Goal: Find specific page/section: Find specific page/section

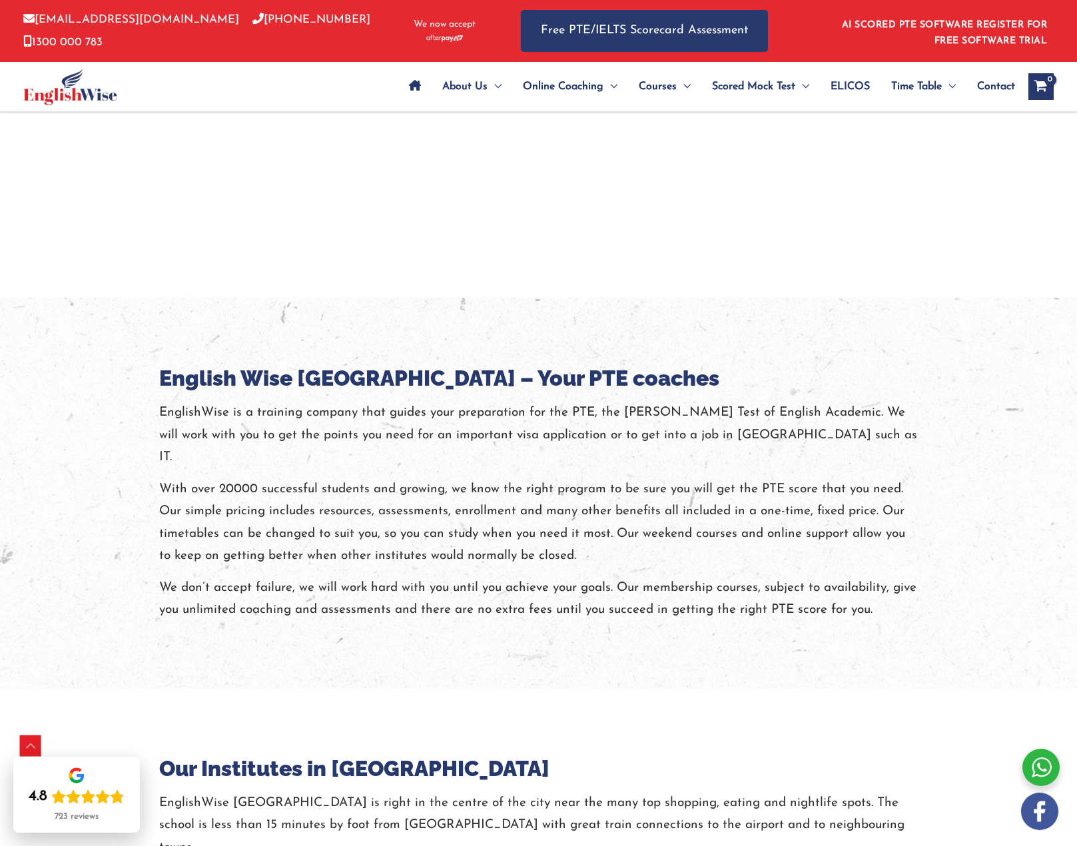
scroll to position [1332, 0]
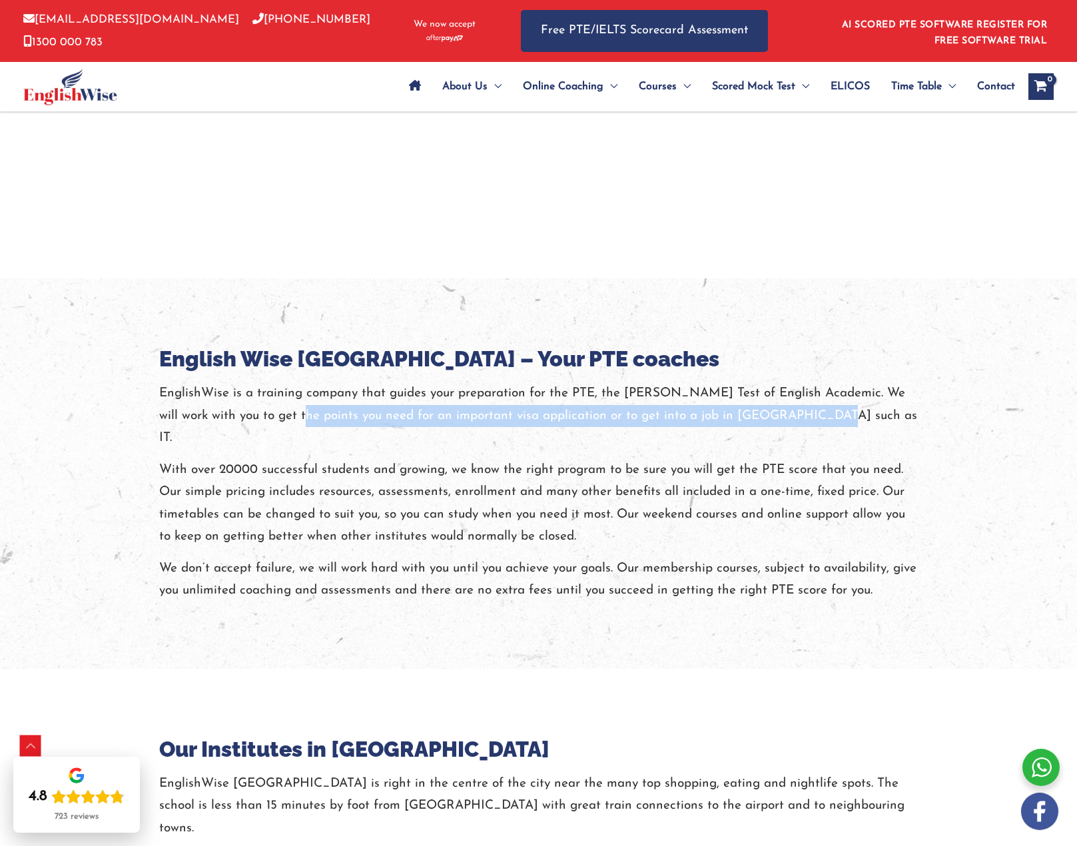
drag, startPoint x: 262, startPoint y: 394, endPoint x: 832, endPoint y: 384, distance: 570.4
click at [832, 384] on p "EnglishWise is a training company that guides your preparation for the PTE, the…" at bounding box center [539, 415] width 760 height 67
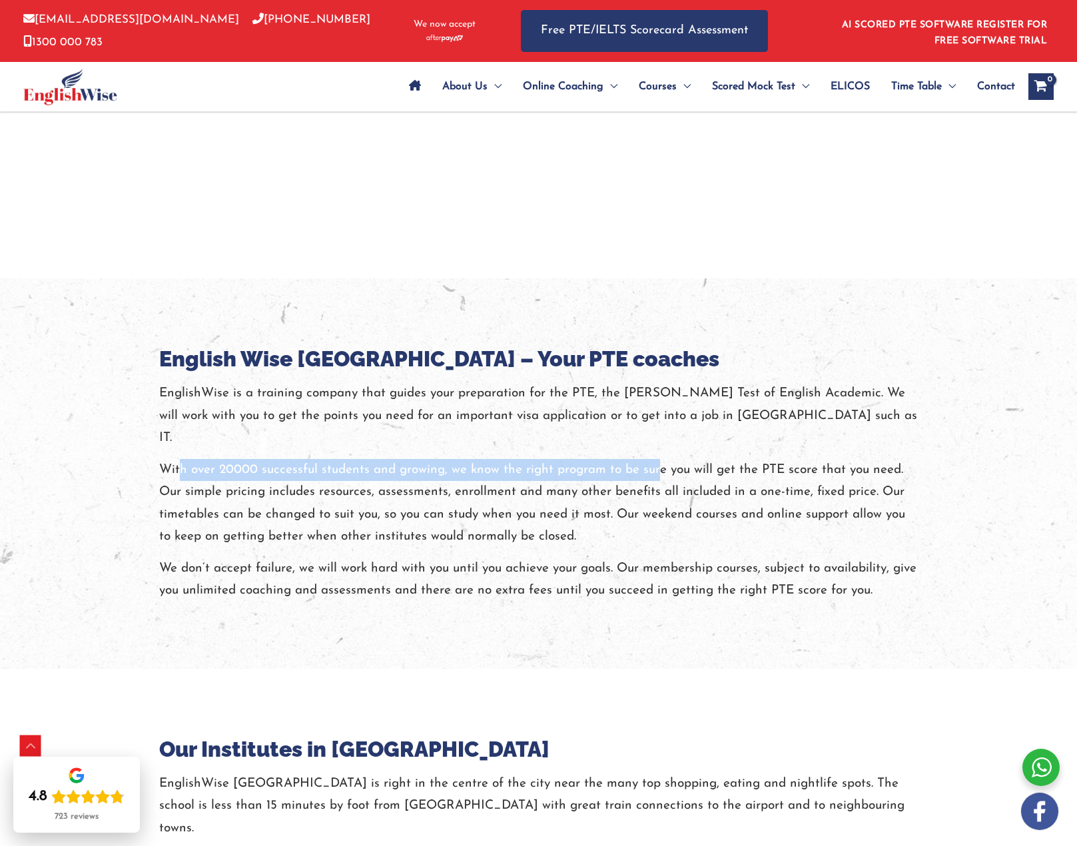
drag, startPoint x: 178, startPoint y: 424, endPoint x: 659, endPoint y: 425, distance: 481.0
click at [659, 459] on p "With over 20000 successful students and growing, we know the right program to b…" at bounding box center [539, 503] width 760 height 89
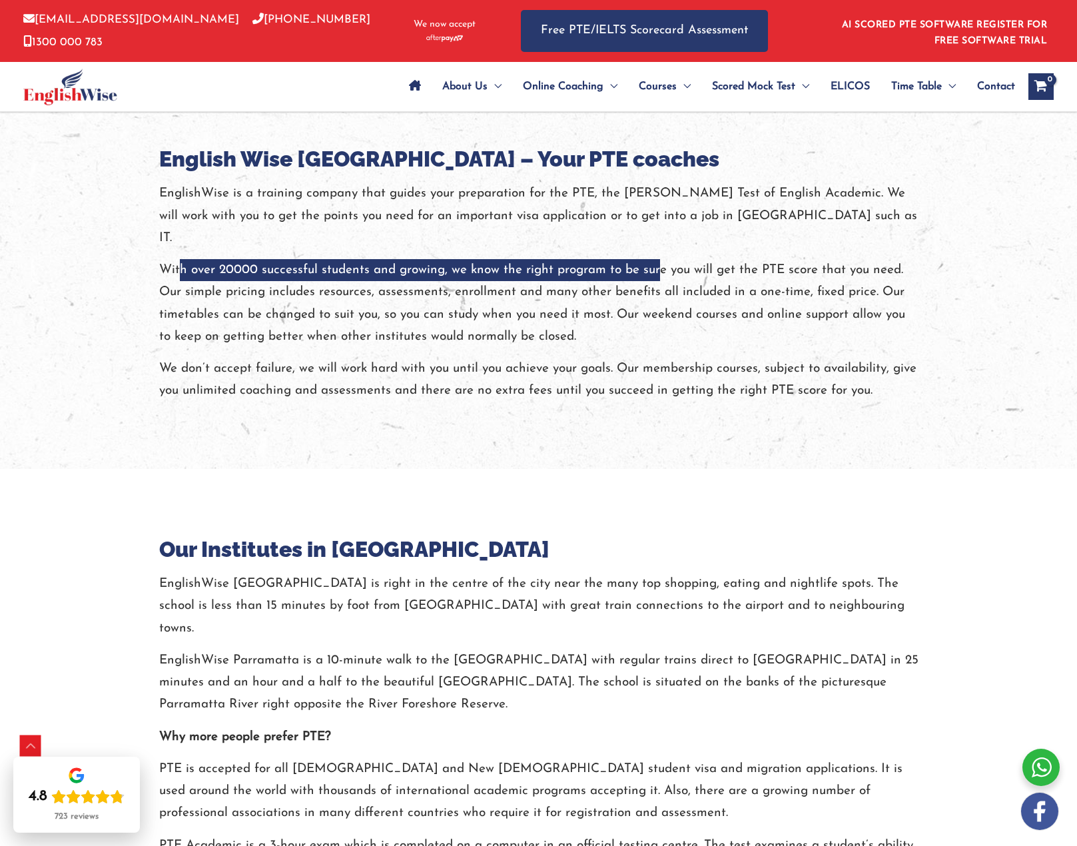
scroll to position [1133, 0]
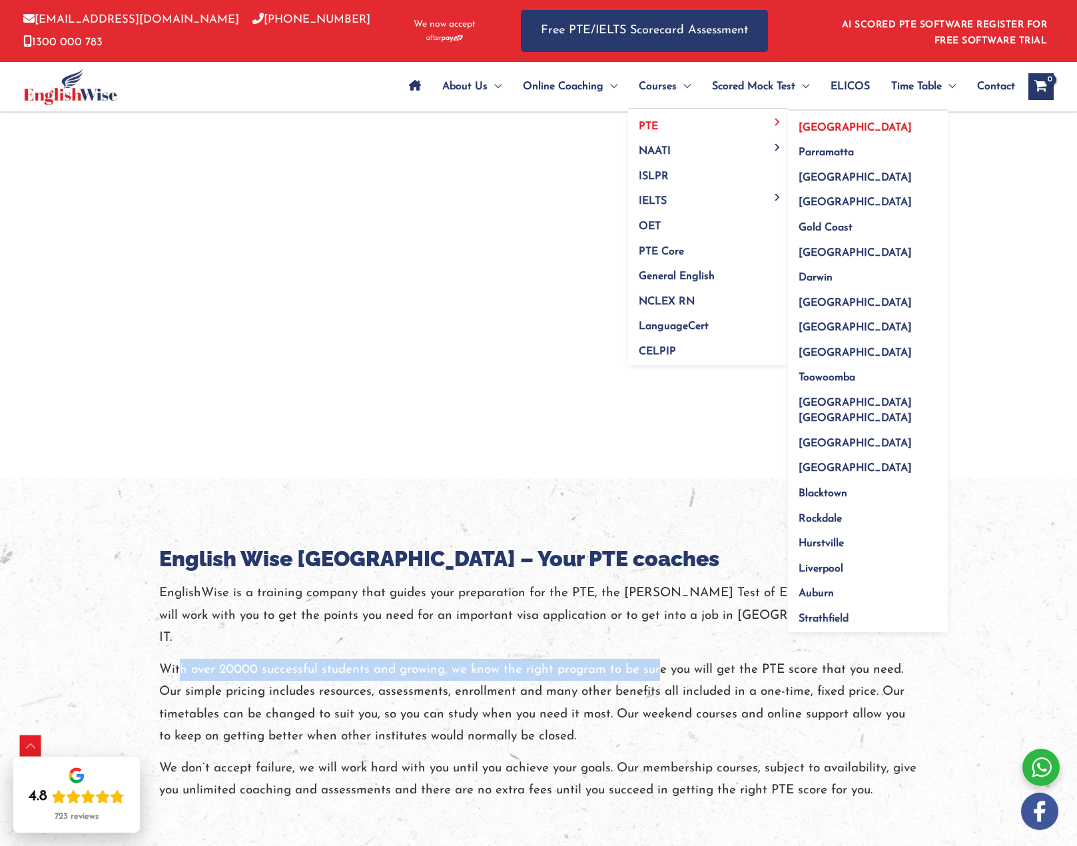
click at [814, 124] on span "[GEOGRAPHIC_DATA]" at bounding box center [855, 128] width 113 height 11
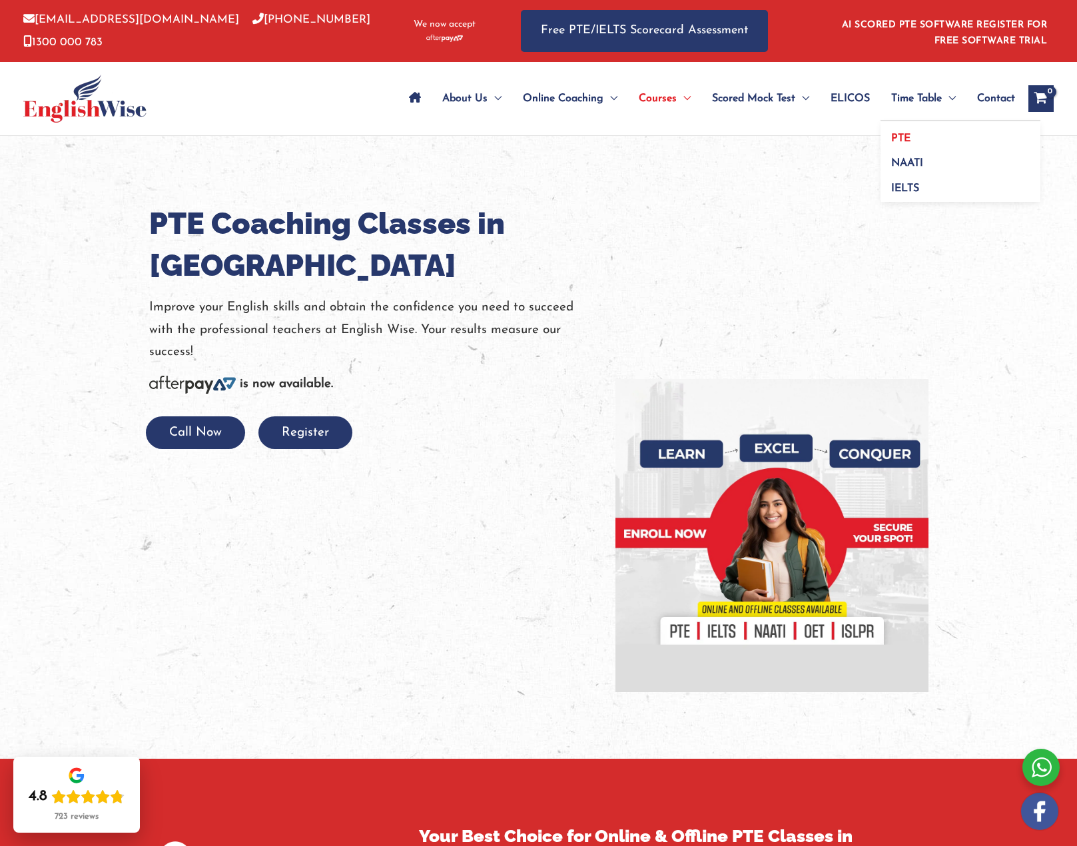
click at [897, 135] on span "PTE" at bounding box center [900, 138] width 19 height 11
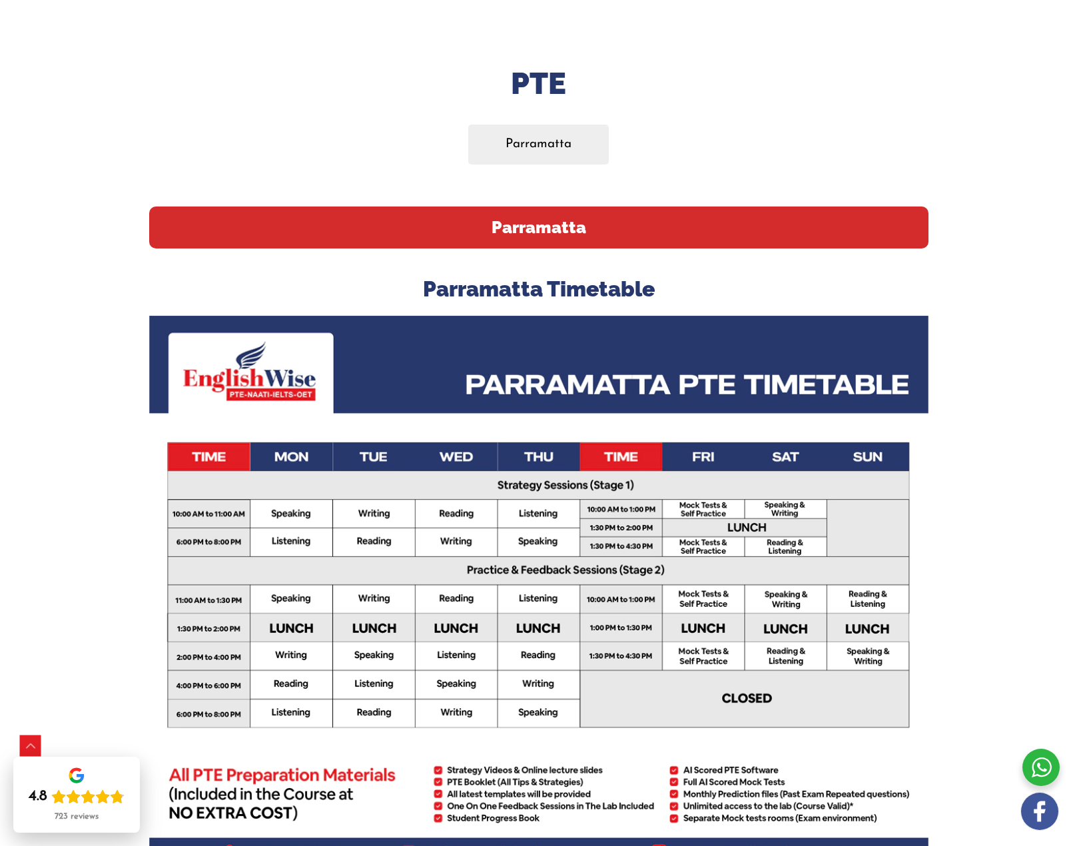
scroll to position [133, 0]
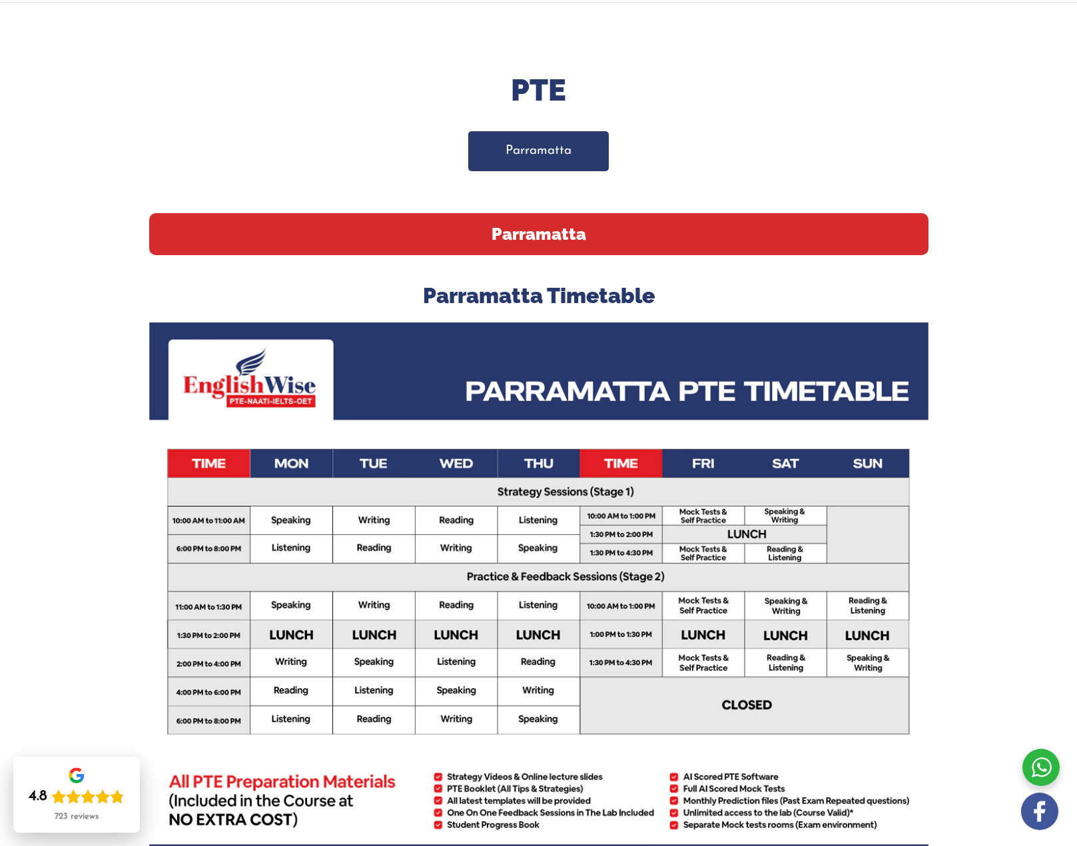
click at [567, 146] on link "Parramatta" at bounding box center [538, 150] width 141 height 39
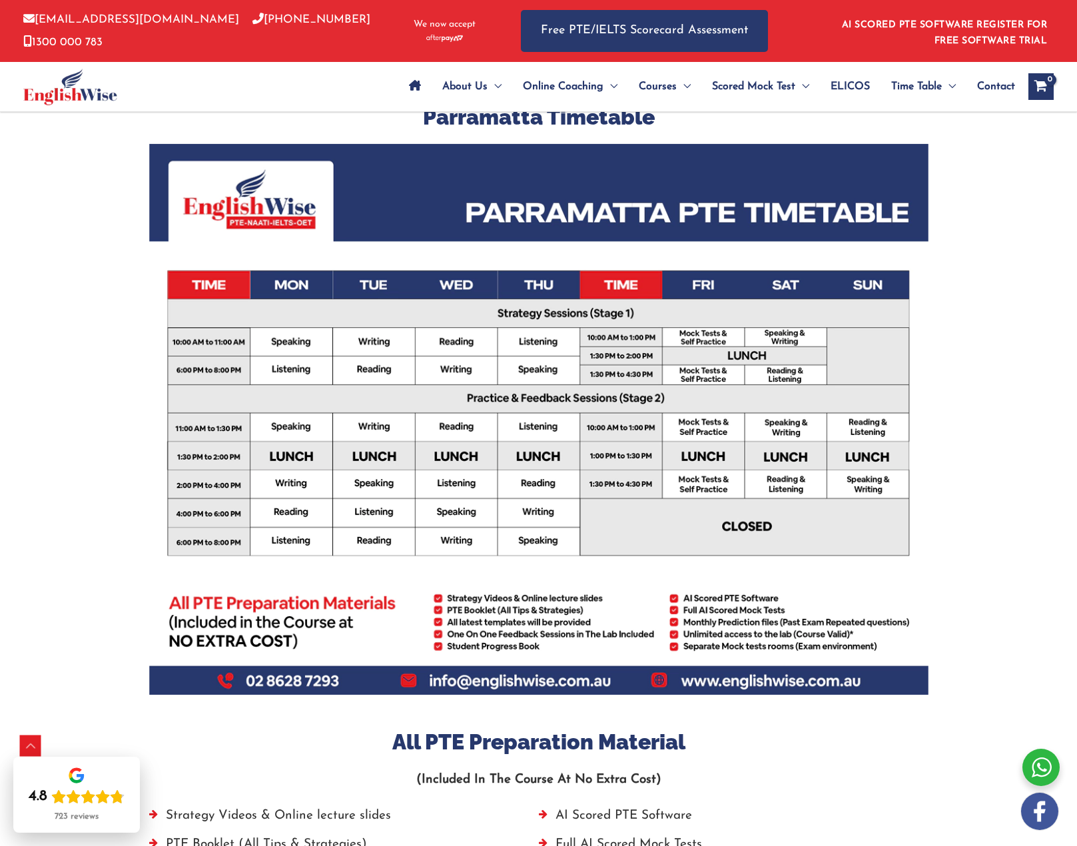
scroll to position [346, 0]
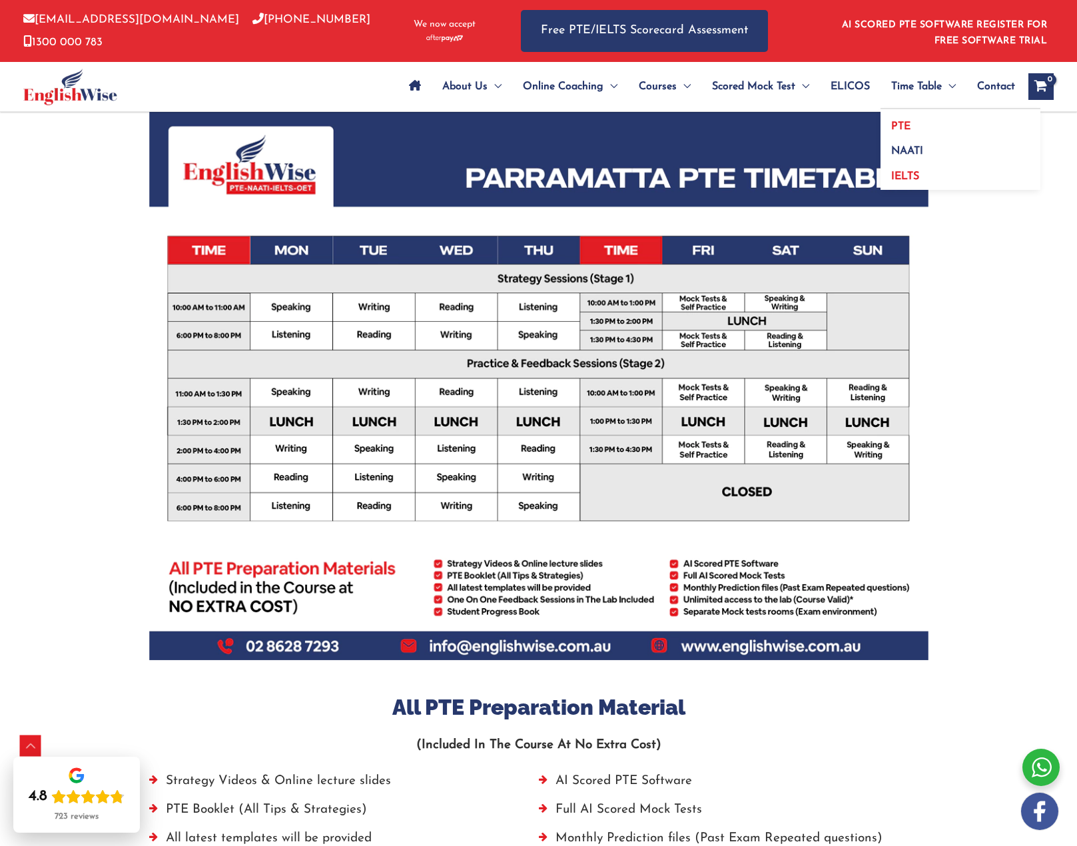
click at [903, 177] on span "IELTS" at bounding box center [905, 176] width 28 height 11
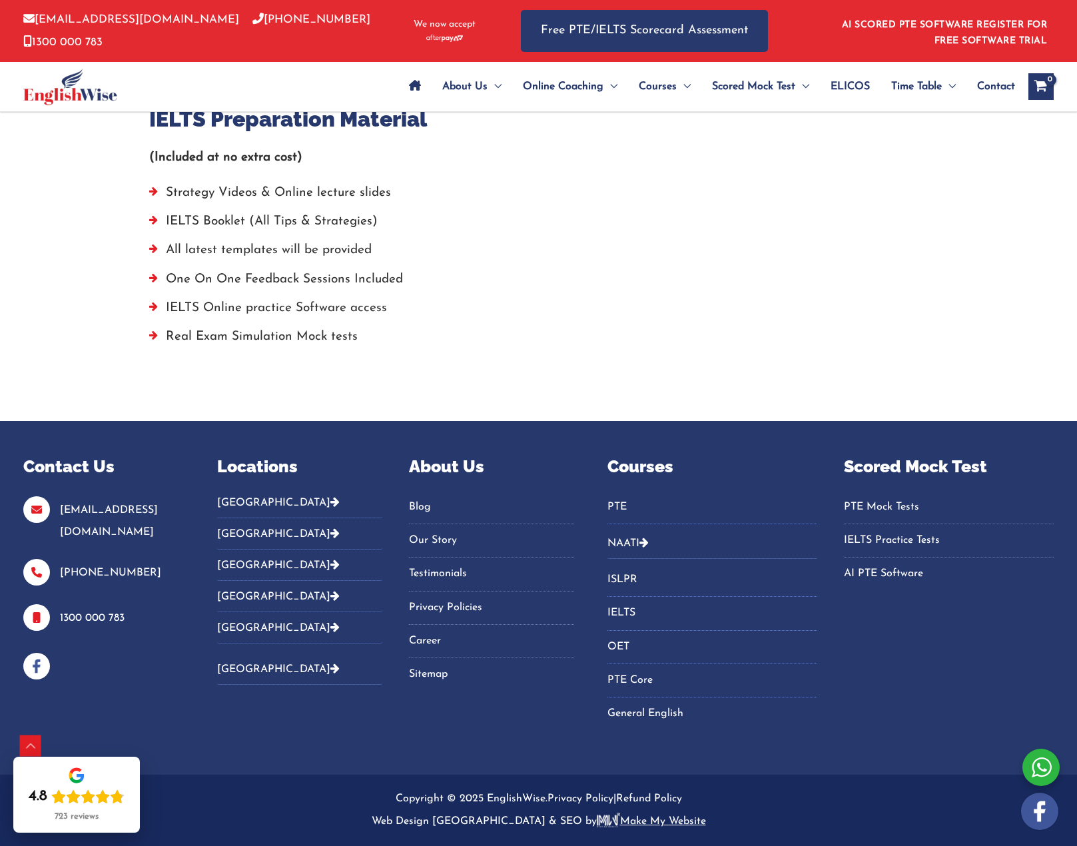
scroll to position [983, 0]
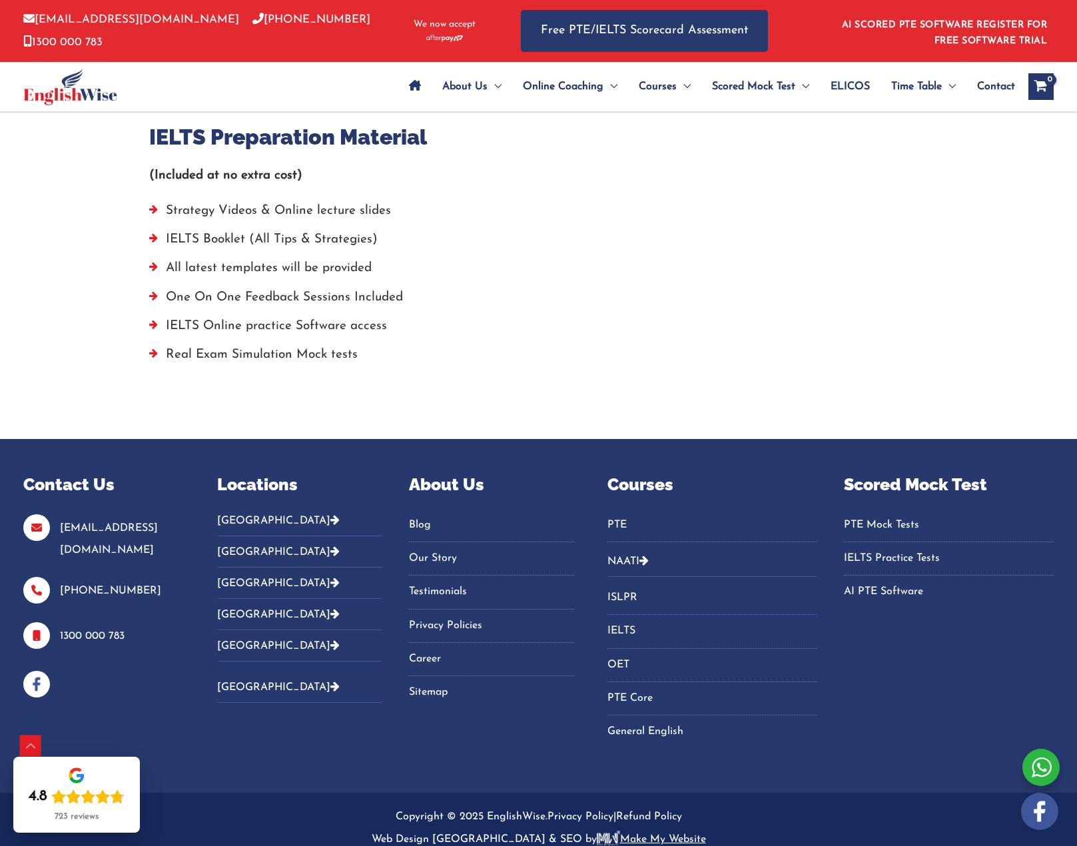
click at [330, 519] on icon "Footer Widget 2" at bounding box center [334, 519] width 9 height 11
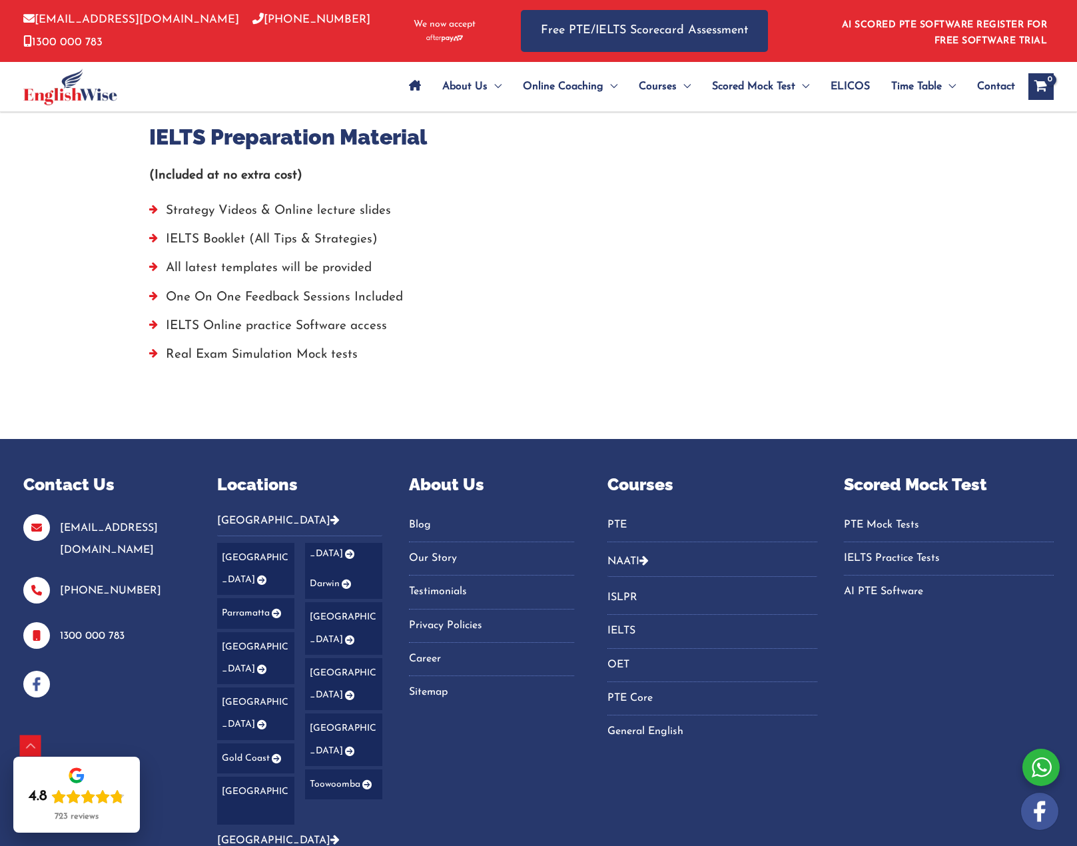
click at [249, 556] on link "[GEOGRAPHIC_DATA]" at bounding box center [255, 569] width 77 height 53
